Goal: Information Seeking & Learning: Learn about a topic

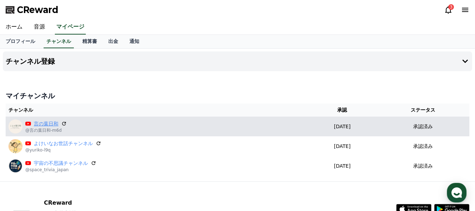
click at [46, 123] on link "言の葉日和" at bounding box center [46, 123] width 25 height 7
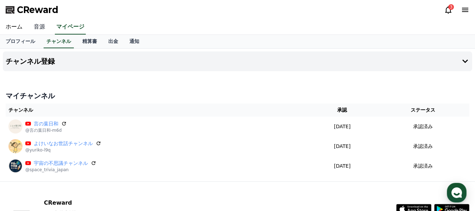
click at [38, 28] on link "音源" at bounding box center [39, 27] width 23 height 15
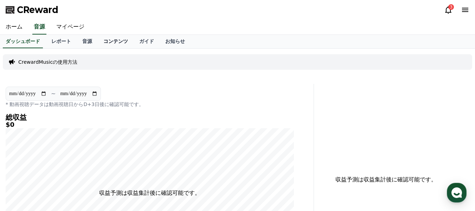
click at [98, 41] on link "コンテンツ" at bounding box center [116, 41] width 36 height 13
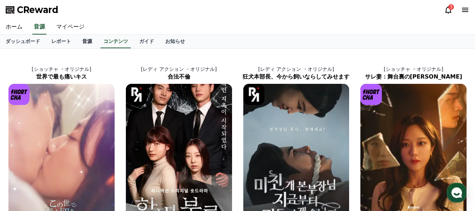
click at [77, 38] on link "音源" at bounding box center [87, 41] width 21 height 13
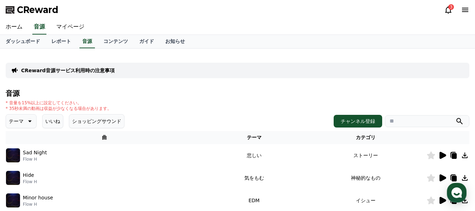
click at [28, 121] on icon at bounding box center [30, 121] width 4 height 2
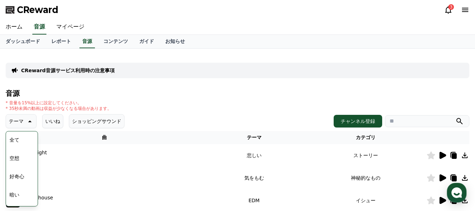
click at [17, 157] on button "空想" at bounding box center [14, 157] width 15 height 15
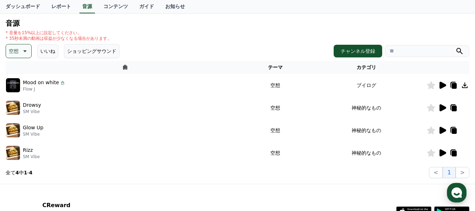
scroll to position [70, 0]
click at [444, 84] on icon at bounding box center [443, 84] width 7 height 7
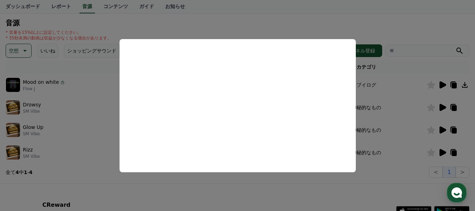
click at [387, 94] on button "close modal" at bounding box center [237, 105] width 475 height 211
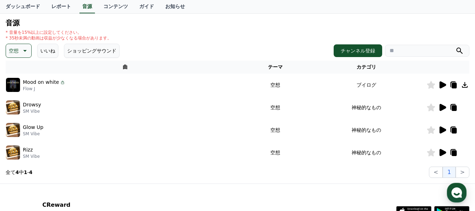
click at [26, 50] on icon at bounding box center [24, 50] width 8 height 8
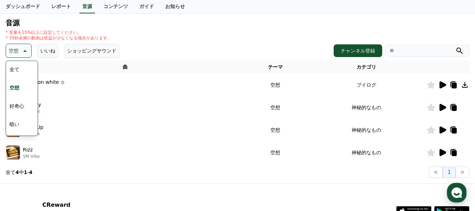
click at [19, 108] on button "好奇心" at bounding box center [17, 105] width 20 height 15
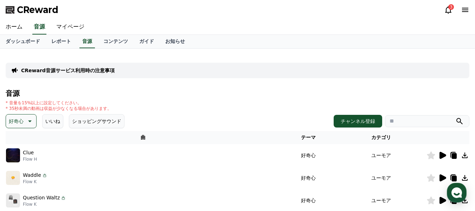
click at [443, 154] on icon at bounding box center [443, 155] width 7 height 7
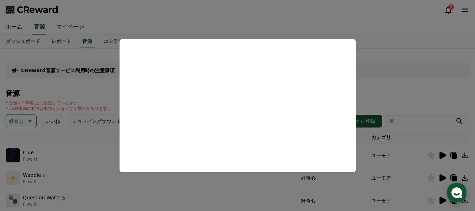
click at [237, 184] on button "close modal" at bounding box center [237, 105] width 475 height 211
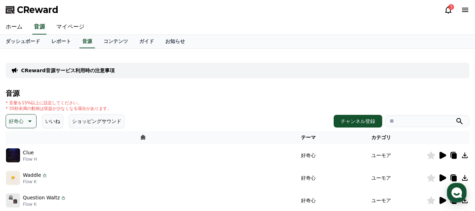
click at [443, 177] on icon at bounding box center [443, 177] width 7 height 7
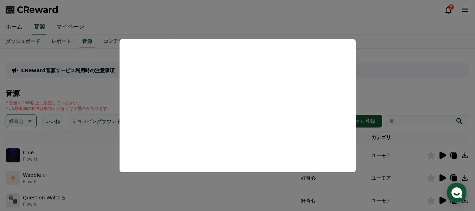
click at [365, 83] on button "close modal" at bounding box center [237, 105] width 475 height 211
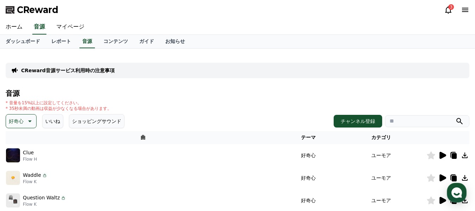
click at [465, 177] on icon at bounding box center [465, 178] width 6 height 6
